Goal: Find specific page/section: Find specific page/section

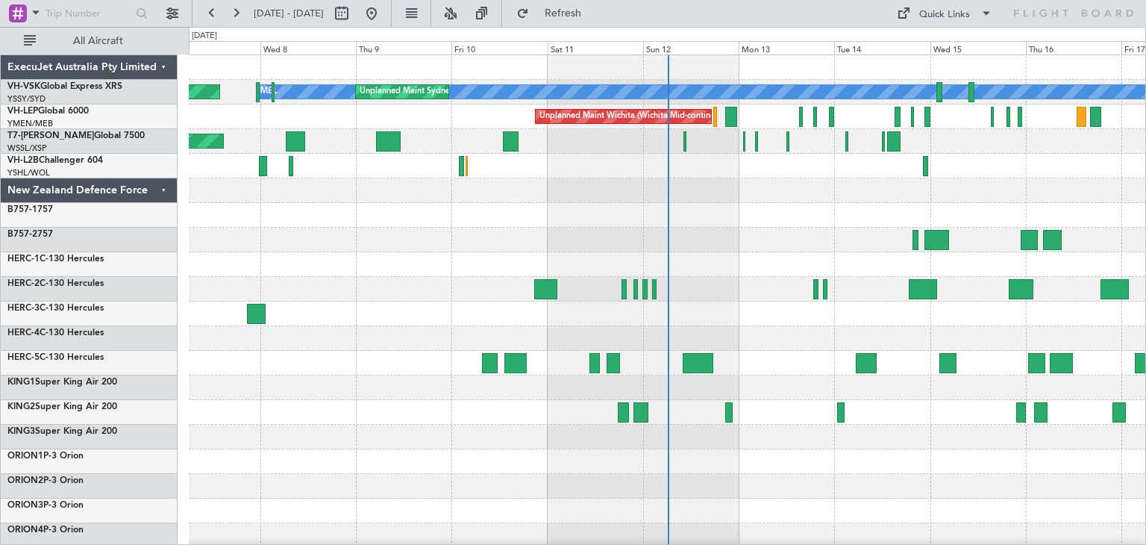
click at [165, 67] on div "ExecuJet Australia Pty Limited" at bounding box center [89, 67] width 177 height 25
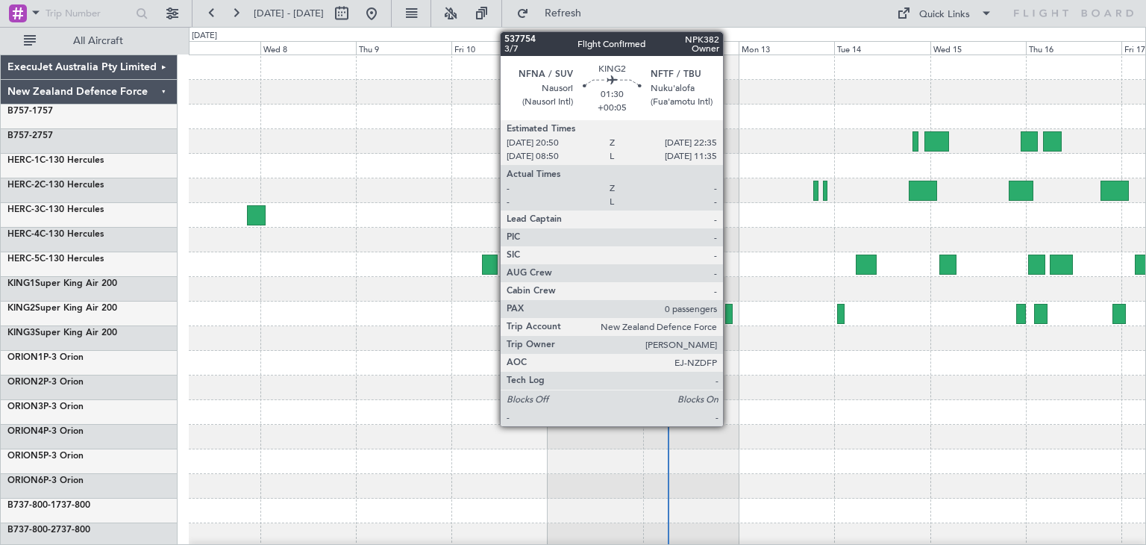
click at [730, 311] on div at bounding box center [728, 314] width 7 height 20
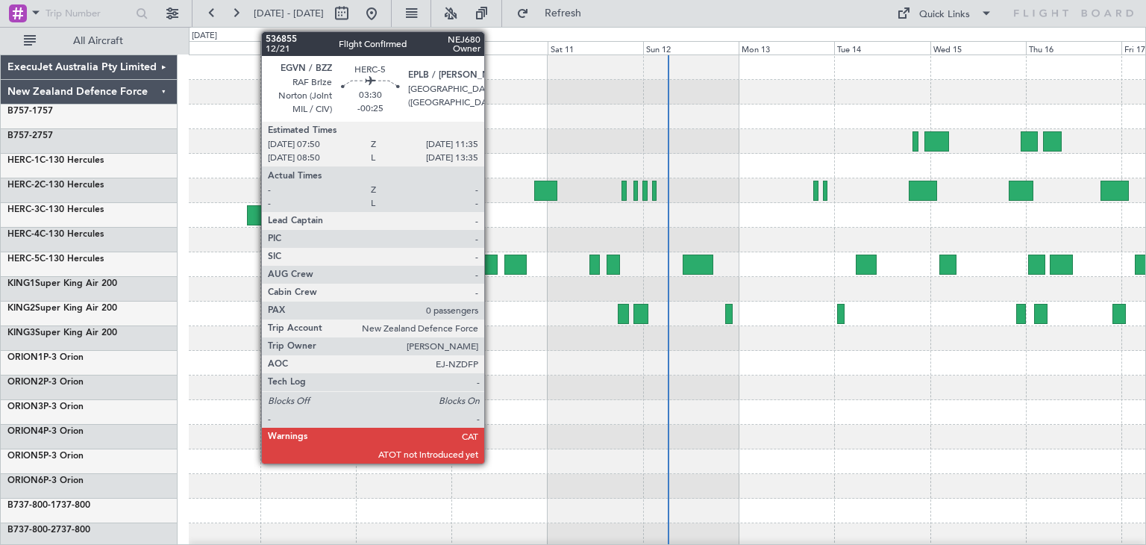
click at [491, 266] on div at bounding box center [490, 264] width 16 height 20
